Goal: Transaction & Acquisition: Purchase product/service

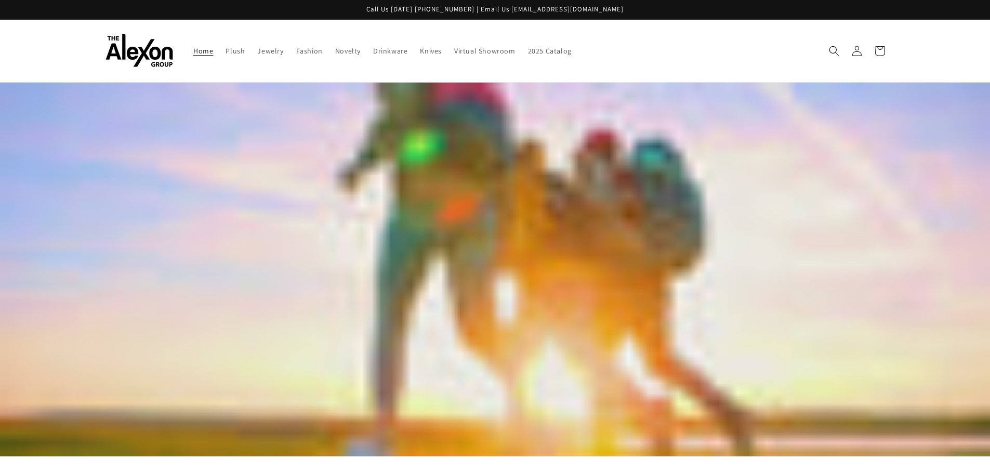
click at [829, 50] on icon "Search" at bounding box center [834, 51] width 10 height 10
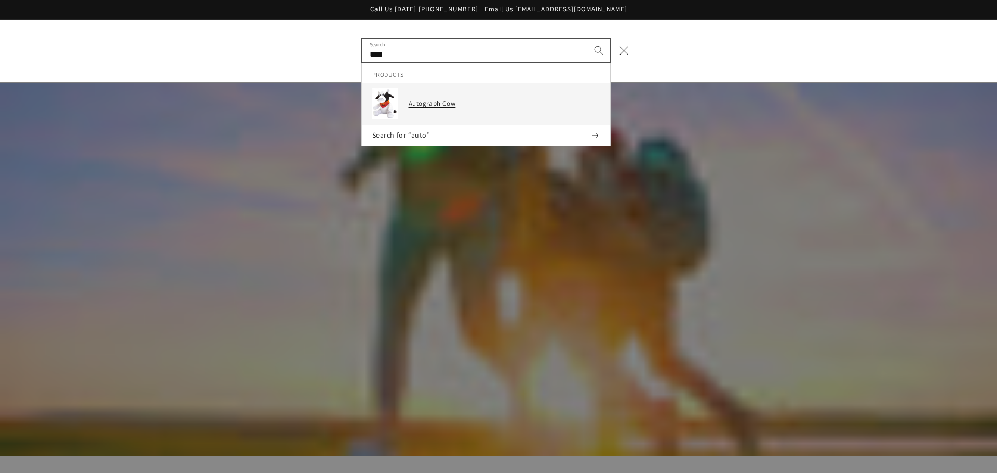
type input "****"
click at [406, 100] on link "Autograph Cow" at bounding box center [486, 104] width 248 height 42
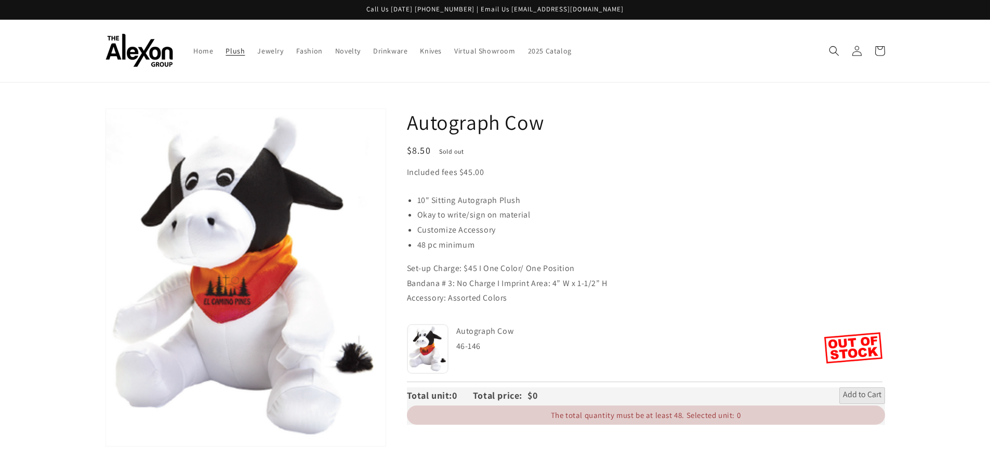
click at [230, 50] on span "Plush" at bounding box center [234, 50] width 19 height 9
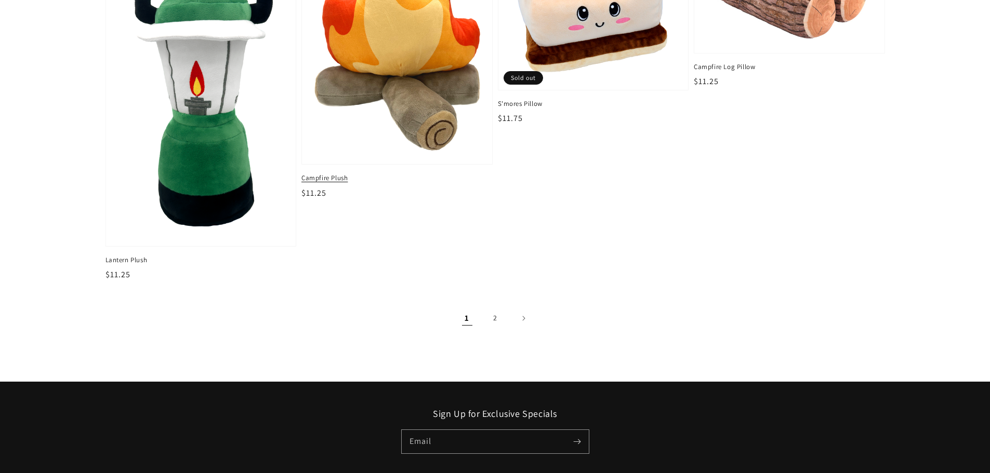
scroll to position [1714, 0]
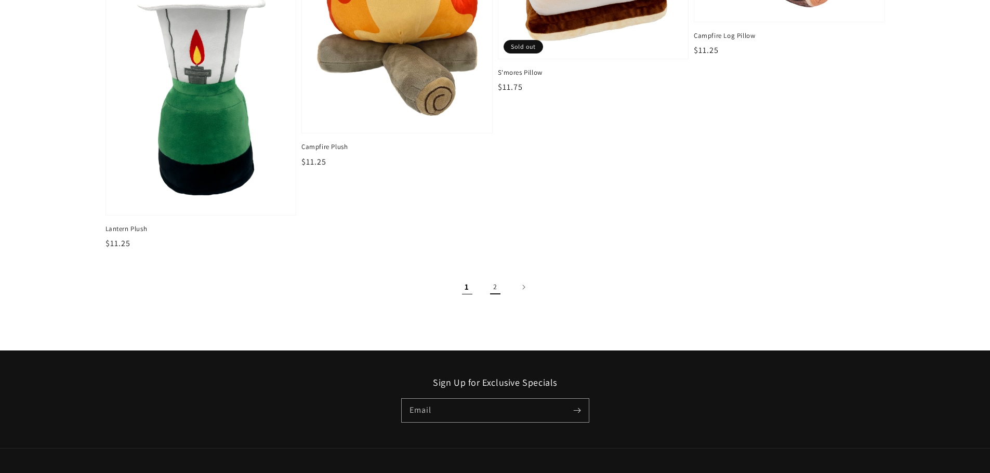
click at [495, 285] on link "2" at bounding box center [495, 287] width 23 height 23
